Goal: Information Seeking & Learning: Learn about a topic

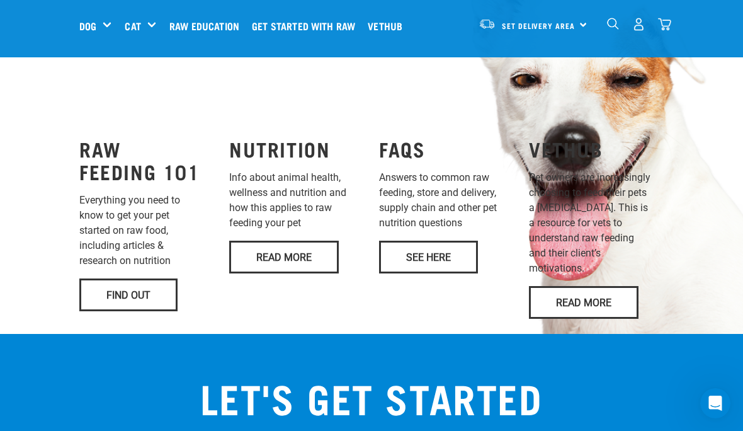
scroll to position [984, 0]
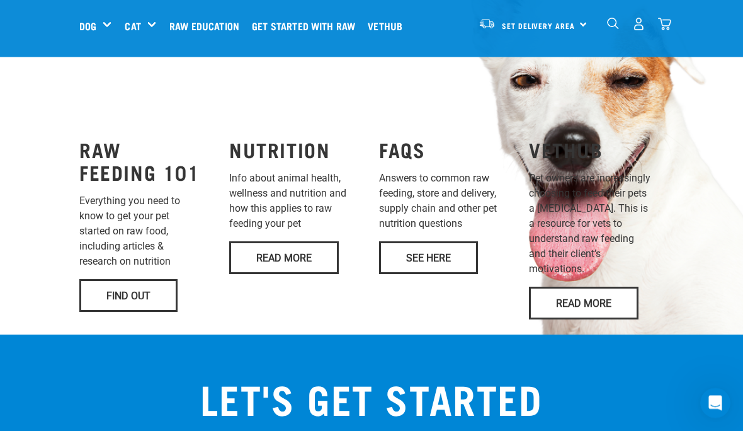
click at [142, 312] on link "Find Out" at bounding box center [128, 296] width 98 height 33
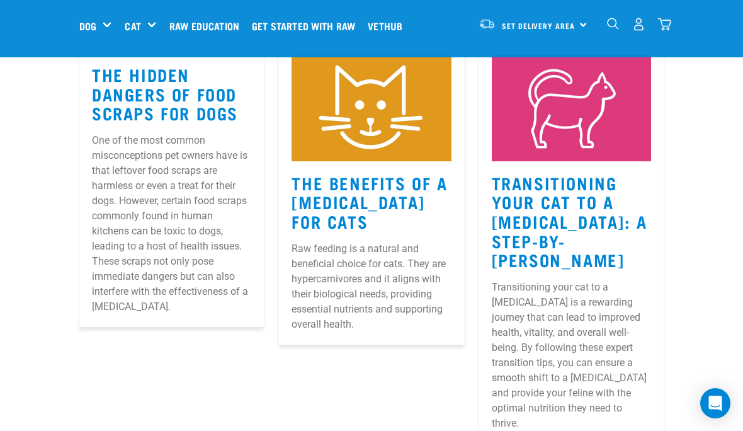
scroll to position [203, 0]
click at [566, 228] on link "Transitioning Your Cat to a [MEDICAL_DATA]: A Step-by-[PERSON_NAME]" at bounding box center [570, 221] width 156 height 86
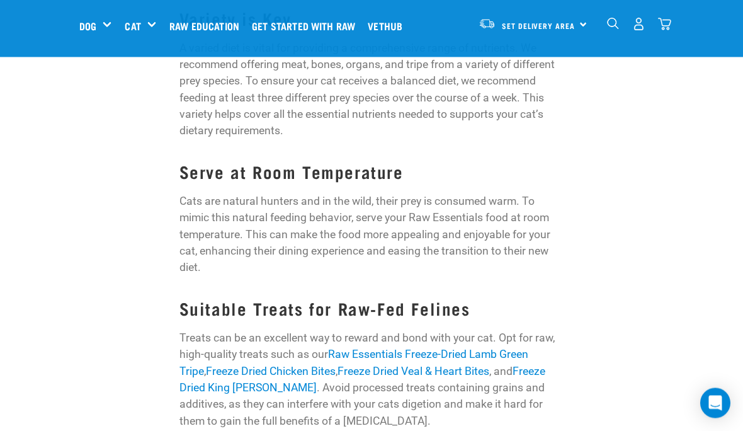
scroll to position [1582, 0]
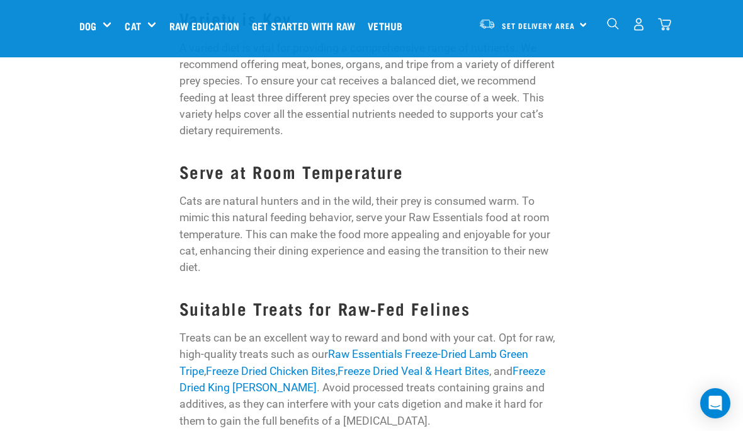
click at [445, 348] on link "Raw Essentials Freeze-Dried Lamb Green Tripe" at bounding box center [354, 362] width 349 height 29
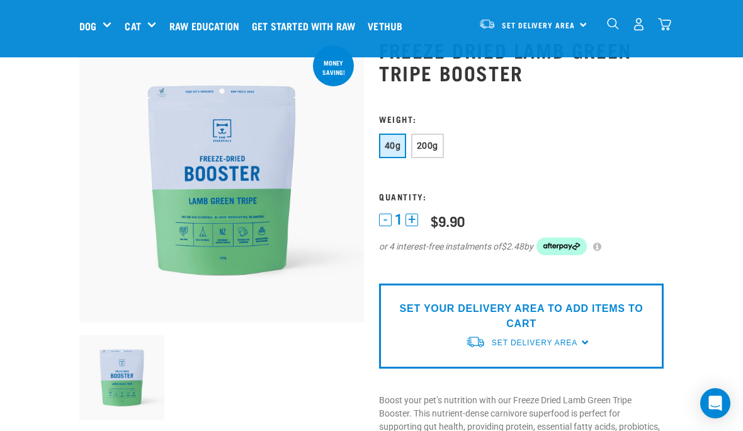
scroll to position [54, 0]
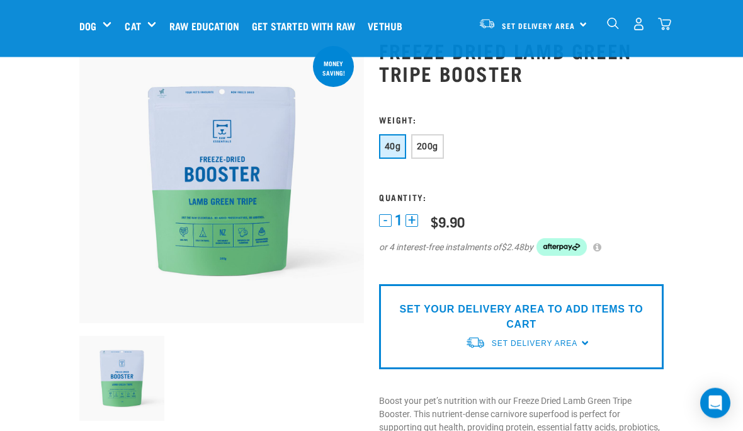
click at [431, 149] on span "200g" at bounding box center [427, 147] width 21 height 10
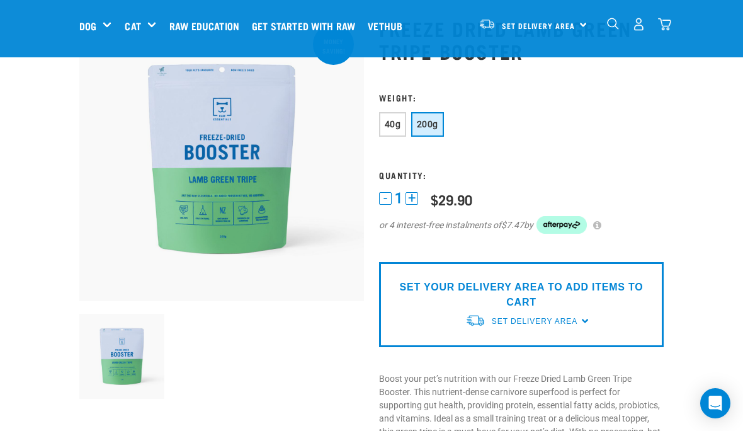
scroll to position [0, 0]
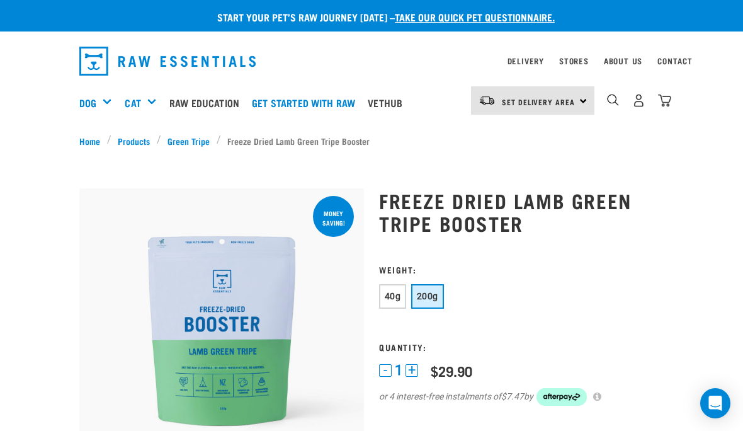
click at [0, 0] on div "Get Started Packs" at bounding box center [0, 0] width 0 height 0
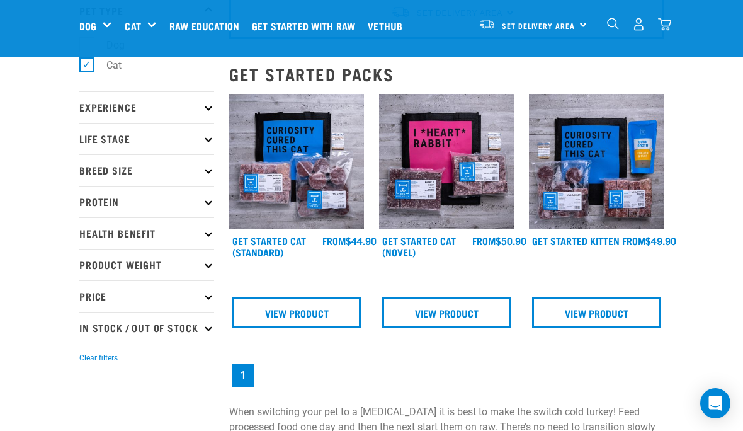
scroll to position [94, 0]
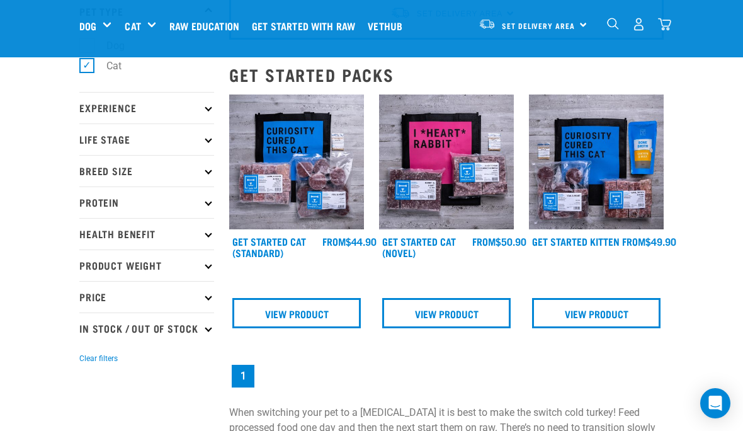
click at [580, 308] on link "View Product" at bounding box center [596, 313] width 128 height 30
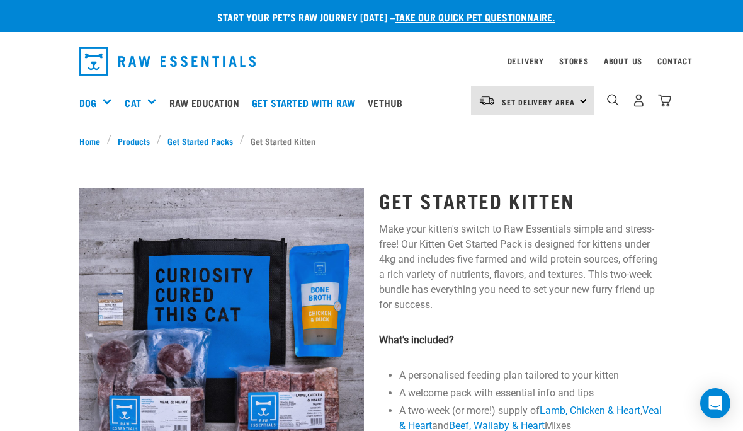
click at [135, 137] on link "Products" at bounding box center [133, 140] width 45 height 13
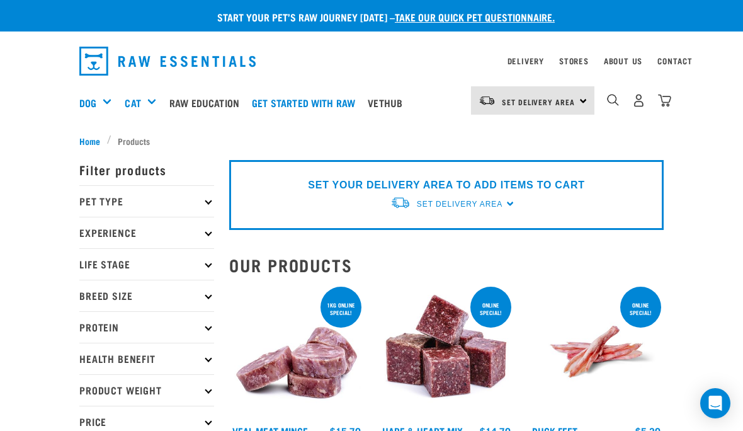
click at [209, 99] on link "Raw Education" at bounding box center [207, 102] width 83 height 50
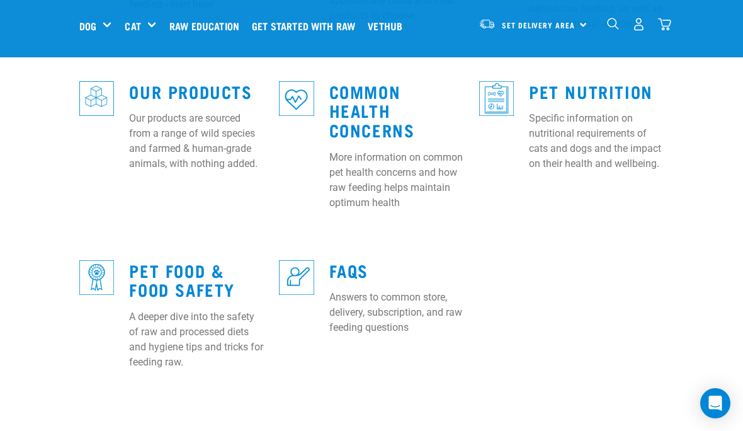
scroll to position [569, 0]
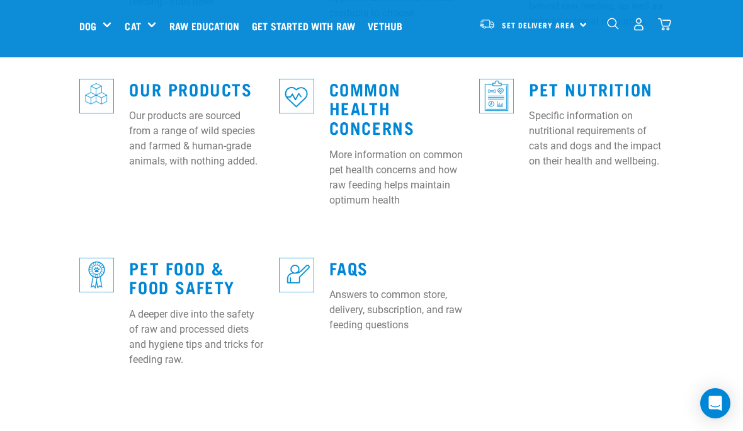
click at [412, 287] on p "Answers to common store, delivery, subscription, and raw feeding questions" at bounding box center [396, 309] width 135 height 45
click at [350, 263] on link "FAQs" at bounding box center [348, 267] width 39 height 9
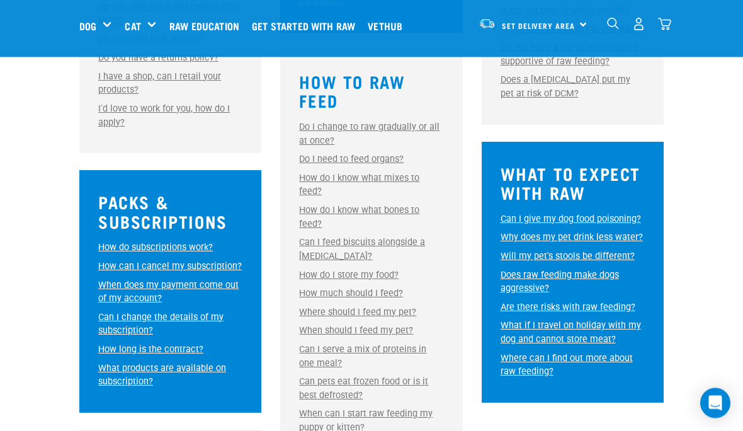
scroll to position [583, 0]
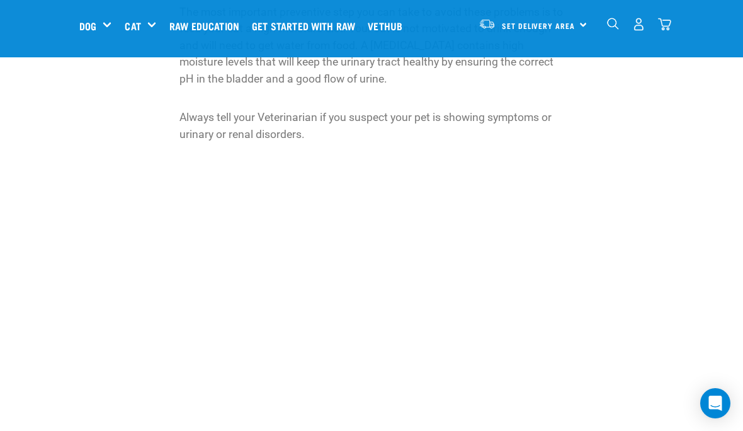
scroll to position [1180, 0]
